Goal: Information Seeking & Learning: Learn about a topic

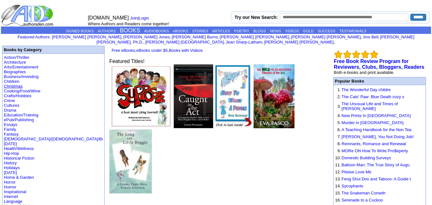
click at [16, 84] on link "Christmas" at bounding box center [13, 86] width 19 height 5
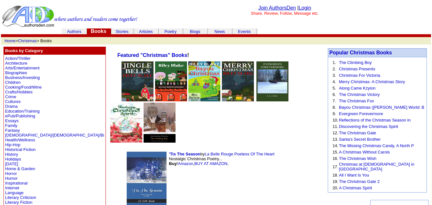
drag, startPoint x: 118, startPoint y: 79, endPoint x: 271, endPoint y: 142, distance: 166.0
click at [271, 150] on td "'Tis The Season by La Belle Rouge Poetess Of The Heart Nostalgic Christmas Poet…" at bounding box center [202, 180] width 160 height 61
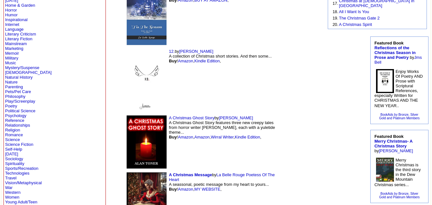
scroll to position [165, 0]
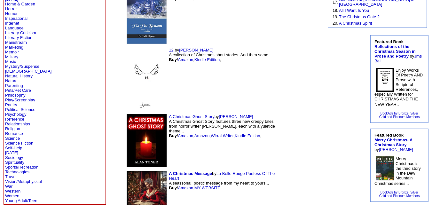
drag, startPoint x: 151, startPoint y: 132, endPoint x: 295, endPoint y: 146, distance: 144.5
click at [295, 181] on img at bounding box center [299, 200] width 26 height 38
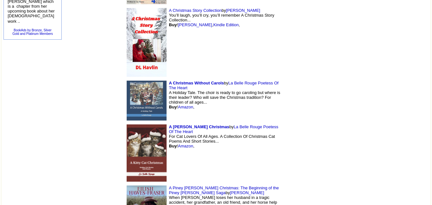
scroll to position [457, 0]
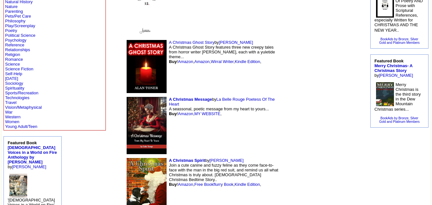
scroll to position [0, 0]
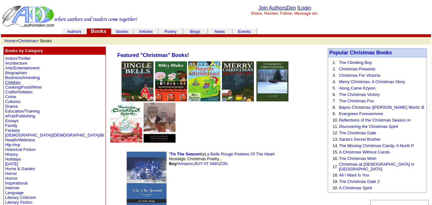
click at [19, 82] on link "Children" at bounding box center [12, 82] width 15 height 5
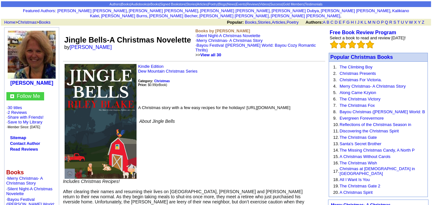
scroll to position [25, 0]
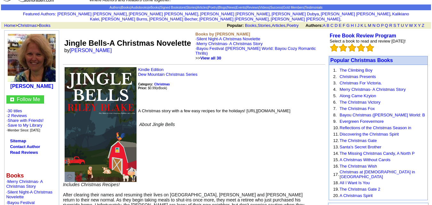
drag, startPoint x: 156, startPoint y: 65, endPoint x: 266, endPoint y: 80, distance: 111.0
click at [266, 80] on p "Kindle Edition Dew Mountain Christmas Series Category: Christmas Price: $0.99 (…" at bounding box center [194, 85] width 262 height 36
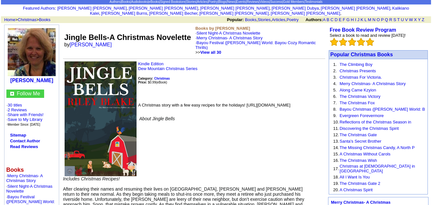
scroll to position [30, 0]
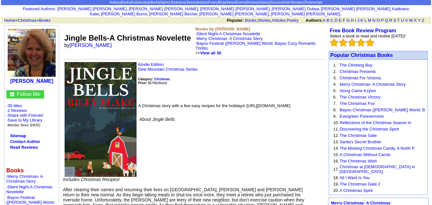
click at [139, 34] on font "Jingle Bells-A Christmas Novelette" at bounding box center [127, 38] width 127 height 9
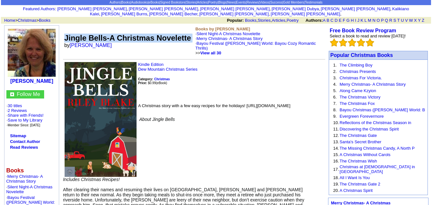
click at [139, 34] on font "Jingle Bells-A Christmas Novelette" at bounding box center [127, 38] width 127 height 9
drag, startPoint x: 112, startPoint y: 40, endPoint x: 65, endPoint y: 29, distance: 47.9
click at [65, 29] on td "Jingle Bells-A Christmas Novelette by Riley Blake" at bounding box center [128, 40] width 131 height 31
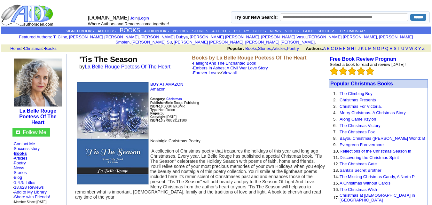
click at [126, 55] on font "'Tis The Season" at bounding box center [108, 59] width 58 height 9
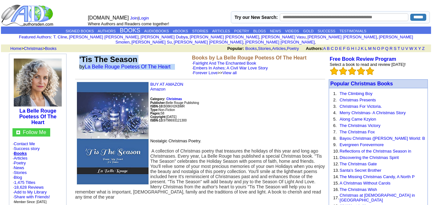
drag, startPoint x: 179, startPoint y: 66, endPoint x: 76, endPoint y: 55, distance: 103.1
click at [76, 55] on tr "'Tis The Season by La Belle Rouge Poetess Of The Heart Books by La Belle Rouge …" at bounding box center [200, 65] width 250 height 23
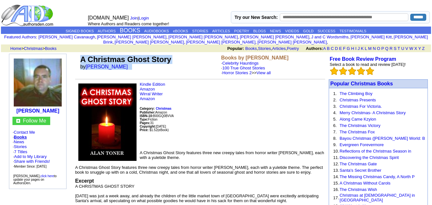
drag, startPoint x: 122, startPoint y: 62, endPoint x: 82, endPoint y: 54, distance: 40.7
click at [82, 54] on td "A Christmas Ghost Story by Alan Toner" at bounding box center [149, 65] width 141 height 23
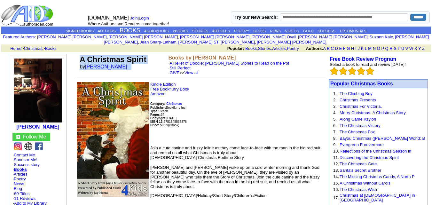
drag, startPoint x: 123, startPoint y: 60, endPoint x: 80, endPoint y: 55, distance: 43.5
click at [80, 55] on td "A Christmas Spirit by Jay M Horne" at bounding box center [122, 65] width 89 height 23
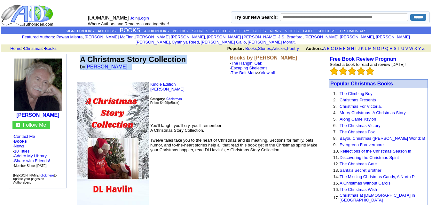
drag, startPoint x: 121, startPoint y: 61, endPoint x: 81, endPoint y: 54, distance: 40.3
click at [81, 54] on td "A Christmas Story Collection by DL Havlin" at bounding box center [154, 65] width 150 height 23
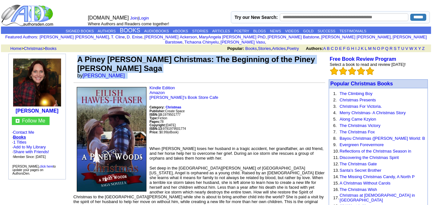
drag, startPoint x: 133, startPoint y: 71, endPoint x: 77, endPoint y: 53, distance: 58.5
click at [77, 54] on td "A Piney [PERSON_NAME] Christmas: The Beginning of the Piney [PERSON_NAME] Saga …" at bounding box center [200, 67] width 249 height 26
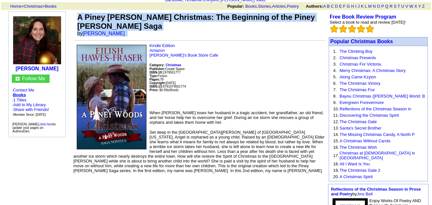
scroll to position [44, 0]
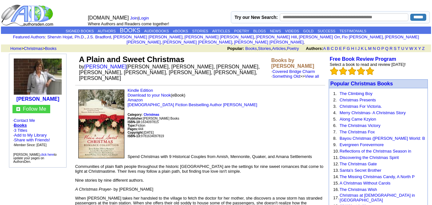
drag, startPoint x: 238, startPoint y: 71, endPoint x: 80, endPoint y: 55, distance: 158.8
click at [80, 55] on td "A Plain and Sweet Christmas by [PERSON_NAME] [PERSON_NAME], [PERSON_NAME], [PER…" at bounding box center [174, 68] width 192 height 29
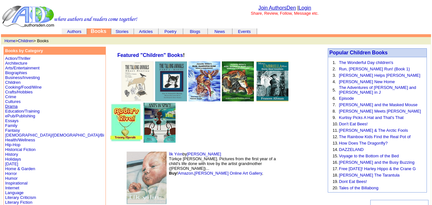
click at [16, 105] on link "Drama" at bounding box center [11, 106] width 12 height 5
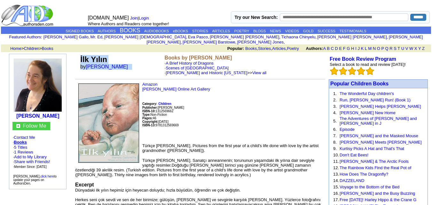
drag, startPoint x: 134, startPoint y: 66, endPoint x: 79, endPoint y: 55, distance: 56.0
click at [79, 55] on td "İlk Yılın by [PERSON_NAME]" at bounding box center [121, 65] width 84 height 23
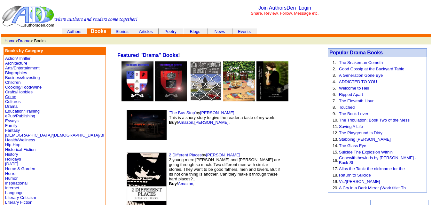
click at [14, 97] on link "Crime" at bounding box center [10, 96] width 11 height 5
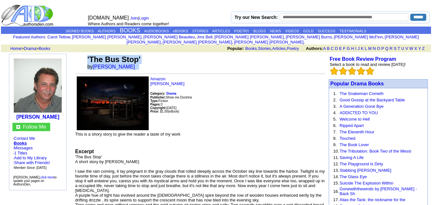
drag, startPoint x: 121, startPoint y: 63, endPoint x: 85, endPoint y: 51, distance: 38.5
click at [85, 54] on tr "'The Bus Stop' by [PERSON_NAME]" at bounding box center [200, 62] width 250 height 17
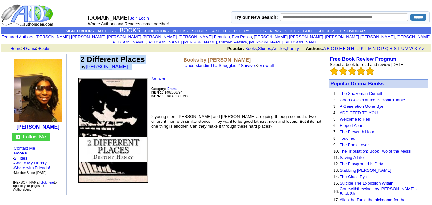
drag, startPoint x: 133, startPoint y: 63, endPoint x: 78, endPoint y: 53, distance: 55.9
click at [78, 54] on tr "2 Different Places by [PERSON_NAME] Books by [PERSON_NAME] · Understandin Tha S…" at bounding box center [200, 62] width 250 height 17
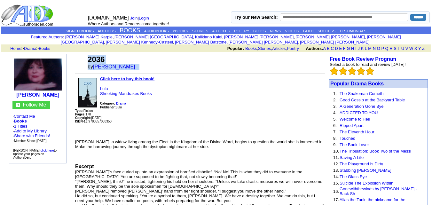
drag, startPoint x: 139, startPoint y: 64, endPoint x: 91, endPoint y: 55, distance: 48.8
click at [91, 55] on td "2036 by [PERSON_NAME]" at bounding box center [205, 62] width 239 height 17
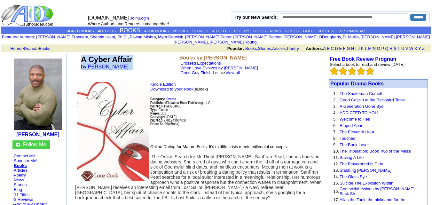
drag, startPoint x: 137, startPoint y: 65, endPoint x: 79, endPoint y: 53, distance: 59.3
click at [79, 54] on tr "A Cyber Affair by Lonz Cook Books by Lonz Cook · Crossed Expectations · When Lo…" at bounding box center [200, 65] width 250 height 23
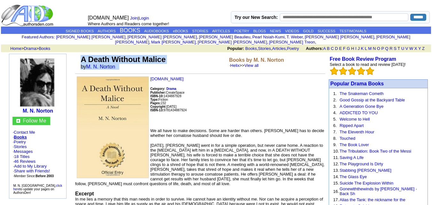
drag, startPoint x: 123, startPoint y: 65, endPoint x: 79, endPoint y: 52, distance: 45.9
click at [79, 54] on td "A Death Without Malice by M. N. Norton" at bounding box center [153, 62] width 148 height 17
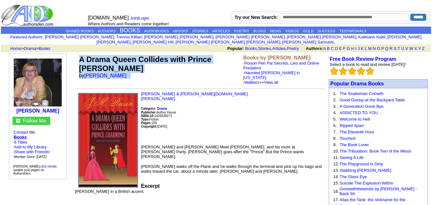
drag, startPoint x: 134, startPoint y: 70, endPoint x: 80, endPoint y: 55, distance: 55.9
click at [80, 55] on td "A Drama Queen Collides with Prince Charming by [PERSON_NAME]" at bounding box center [160, 70] width 164 height 32
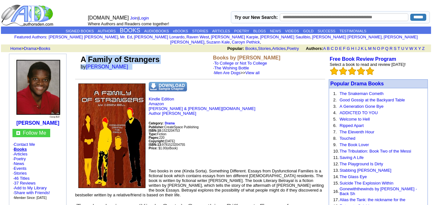
drag, startPoint x: 126, startPoint y: 65, endPoint x: 83, endPoint y: 56, distance: 43.1
click at [83, 56] on td "A Family of Strangers by [PERSON_NAME]" at bounding box center [145, 65] width 132 height 23
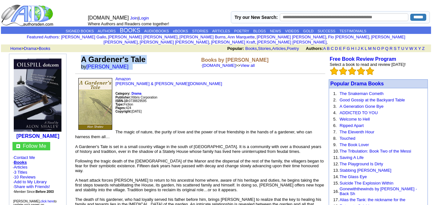
drag, startPoint x: 125, startPoint y: 63, endPoint x: 82, endPoint y: 54, distance: 43.8
click at [82, 54] on td "A Gardener's Tale by [PERSON_NAME]" at bounding box center [140, 62] width 120 height 17
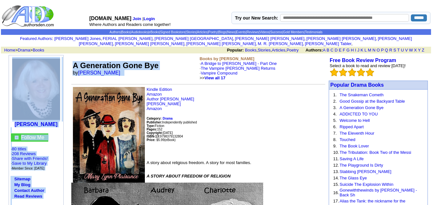
drag, startPoint x: 144, startPoint y: 70, endPoint x: 69, endPoint y: 63, distance: 75.4
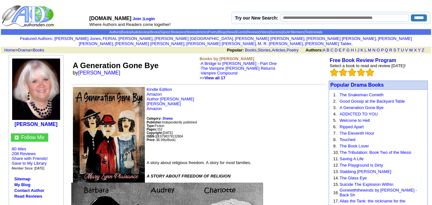
drag, startPoint x: 69, startPoint y: 63, endPoint x: 185, endPoint y: 72, distance: 116.4
click at [185, 72] on td "A Generation Gone Bye by Mary Lynn Plaisance" at bounding box center [134, 68] width 127 height 27
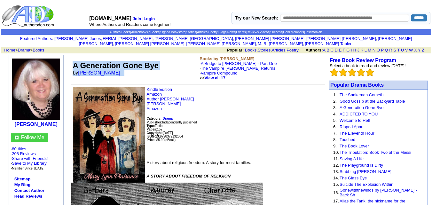
drag, startPoint x: 153, startPoint y: 70, endPoint x: 74, endPoint y: 60, distance: 79.6
click at [74, 60] on td "A Generation Gone Bye by Mary Lynn Plaisance" at bounding box center [134, 68] width 127 height 27
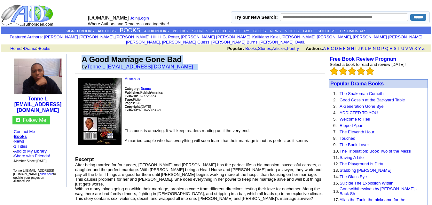
drag, startPoint x: 181, startPoint y: 62, endPoint x: 87, endPoint y: 55, distance: 94.0
click at [87, 55] on td "A Good Marriage Gone Bad by Tonne L [EMAIL_ADDRESS][DOMAIN_NAME]" at bounding box center [202, 62] width 245 height 17
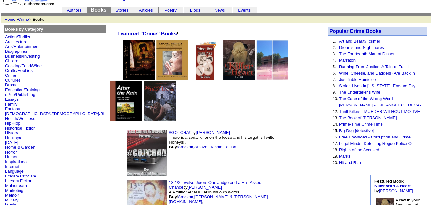
scroll to position [23, 0]
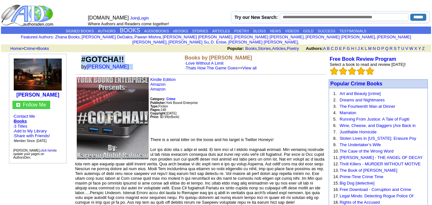
drag, startPoint x: 129, startPoint y: 61, endPoint x: 79, endPoint y: 54, distance: 51.4
click at [79, 54] on tr "#GOTCHA!! by [PERSON_NAME] Books by [PERSON_NAME] · Love Without A Limit · That…" at bounding box center [200, 63] width 250 height 18
